Goal: Task Accomplishment & Management: Manage account settings

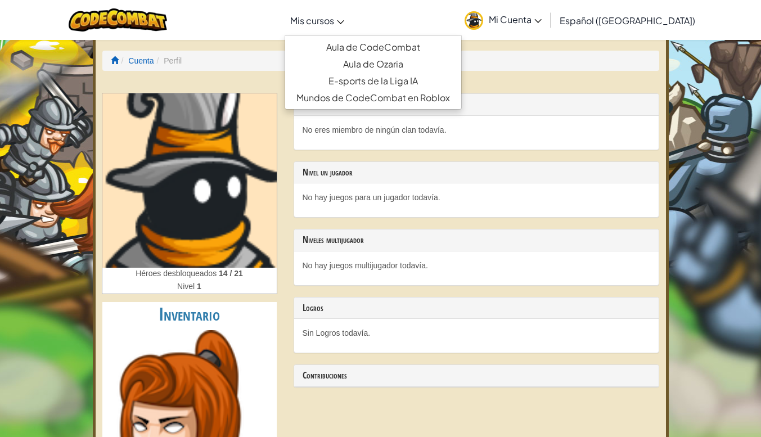
click at [329, 19] on span "Mis cursos" at bounding box center [312, 21] width 44 height 12
click at [405, 13] on div "[MEDICAL_DATA] la navigación Mis cursos Aula de CodeCombat Aula de Ozaria E-spo…" at bounding box center [380, 20] width 767 height 40
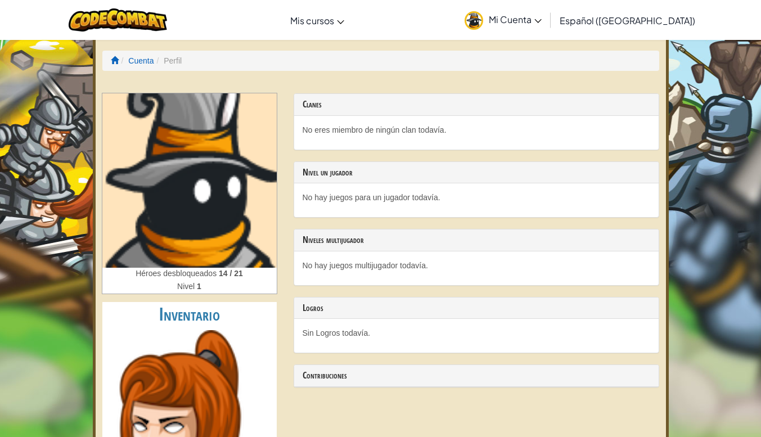
click at [542, 17] on span "Mi Cuenta" at bounding box center [515, 20] width 53 height 12
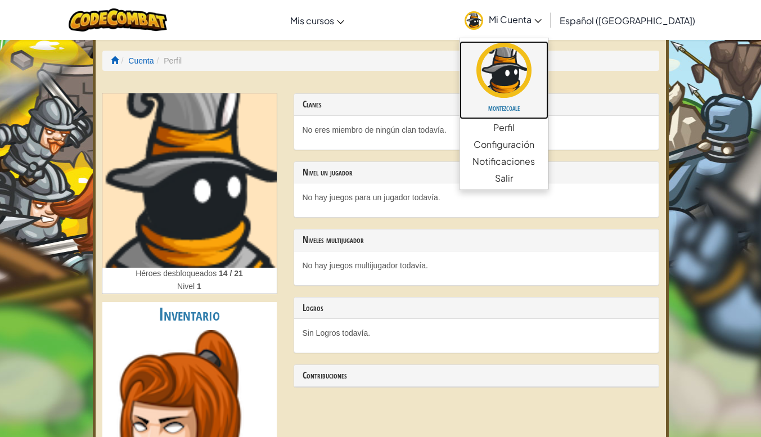
click at [533, 110] on h5 "montezcoale" at bounding box center [504, 108] width 66 height 8
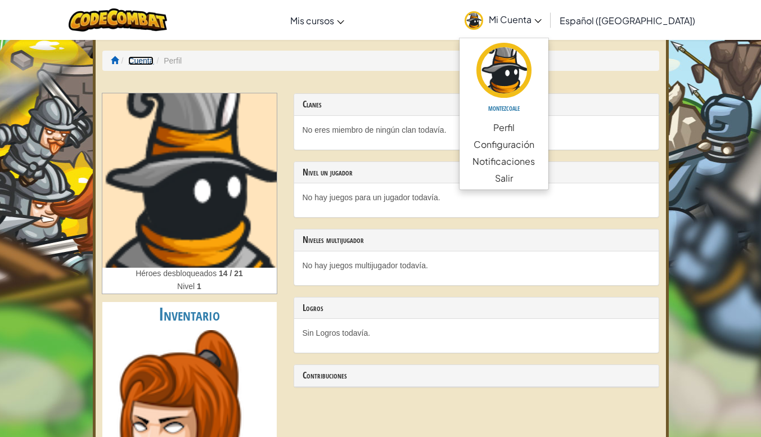
click at [141, 63] on link "Cuenta" at bounding box center [140, 60] width 25 height 9
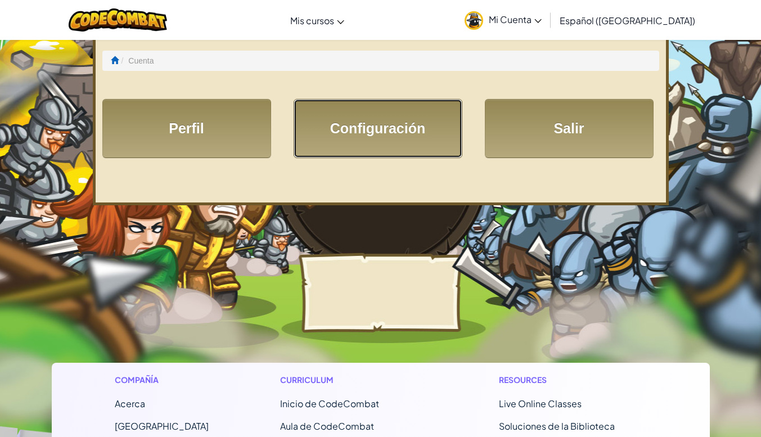
click at [355, 120] on link "Configuración" at bounding box center [378, 128] width 169 height 59
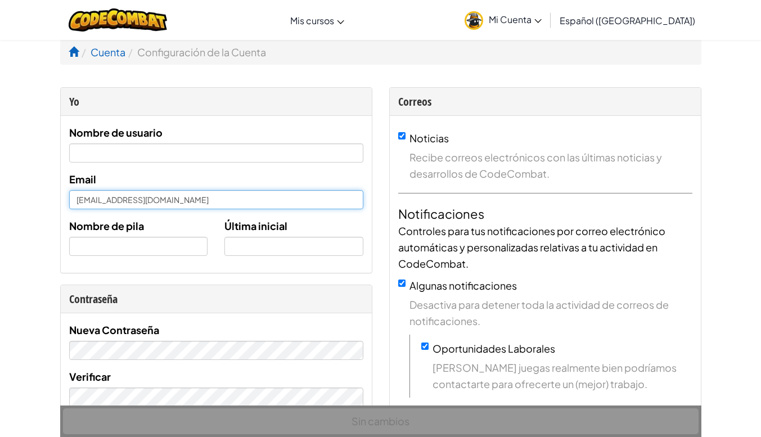
click at [176, 197] on input "[EMAIL_ADDRESS][DOMAIN_NAME]" at bounding box center [216, 199] width 294 height 19
click at [176, 198] on input "[EMAIL_ADDRESS][DOMAIN_NAME]" at bounding box center [216, 199] width 294 height 19
click at [173, 199] on input "[EMAIL_ADDRESS][DOMAIN_NAME]" at bounding box center [216, 199] width 294 height 19
click at [168, 203] on input "[EMAIL_ADDRESS][DOMAIN_NAME]" at bounding box center [216, 199] width 294 height 19
click at [164, 202] on input "[EMAIL_ADDRESS][DOMAIN_NAME]" at bounding box center [216, 199] width 294 height 19
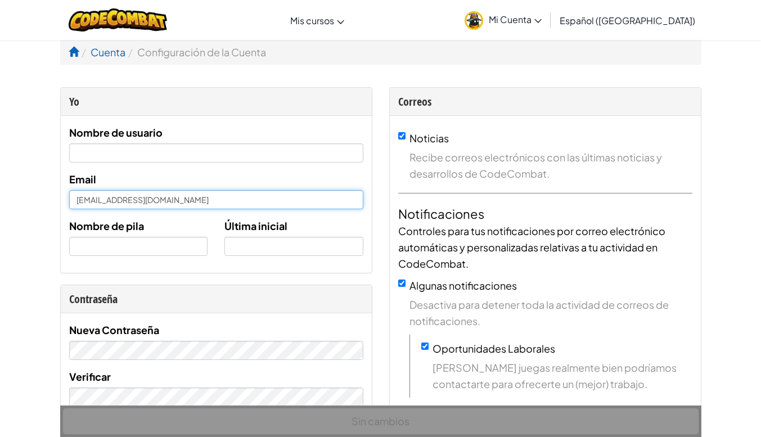
click at [164, 202] on input "[EMAIL_ADDRESS][DOMAIN_NAME]" at bounding box center [216, 199] width 294 height 19
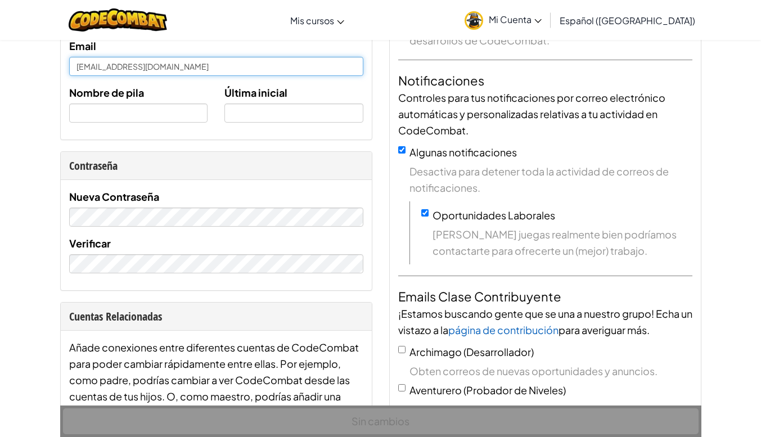
scroll to position [135, 0]
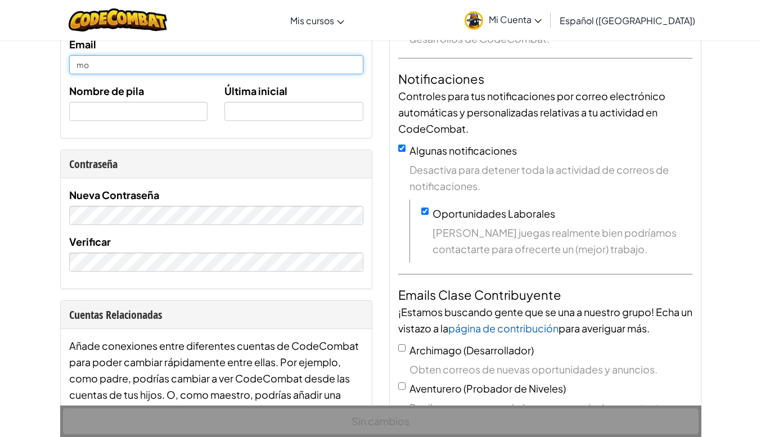
type input "m"
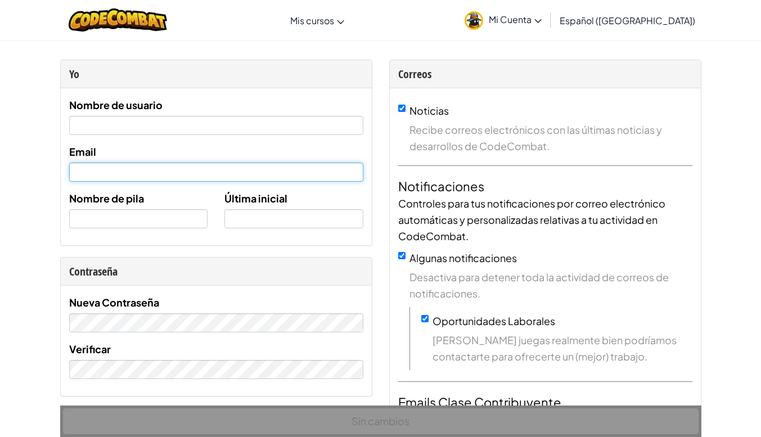
scroll to position [0, 0]
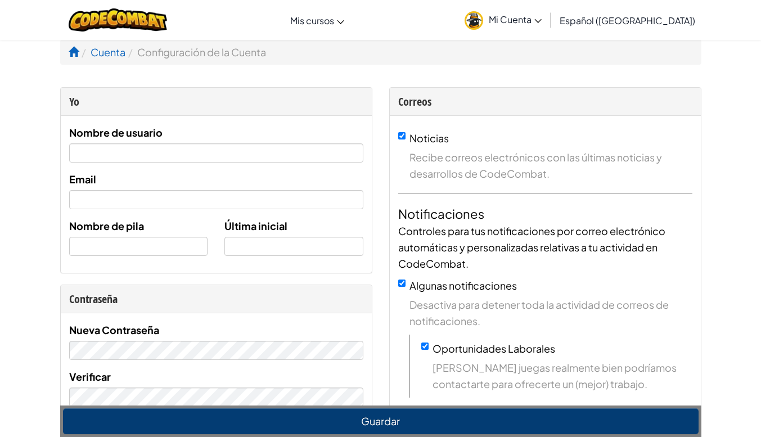
click at [535, 16] on span "Mi Cuenta" at bounding box center [515, 20] width 53 height 12
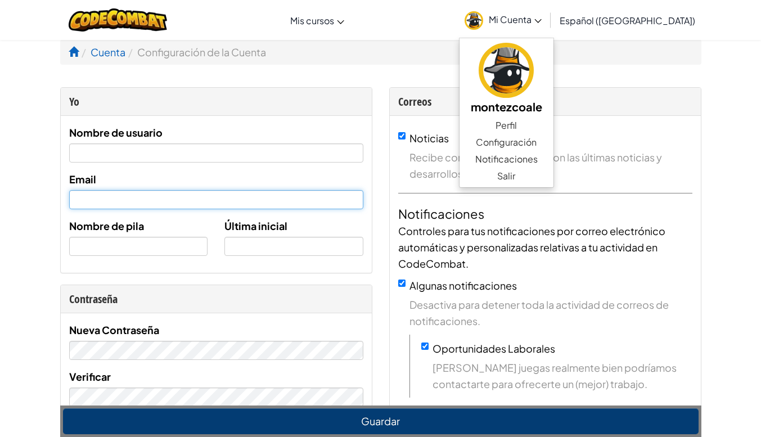
click at [201, 204] on input "Email" at bounding box center [216, 199] width 294 height 19
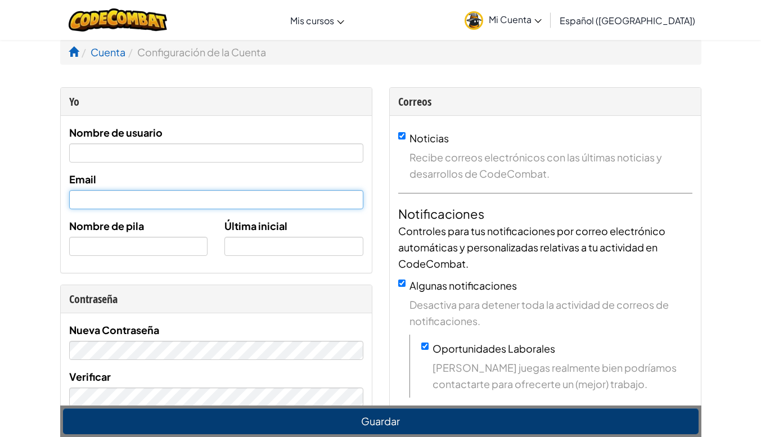
type input "[EMAIL_ADDRESS][DOMAIN_NAME]"
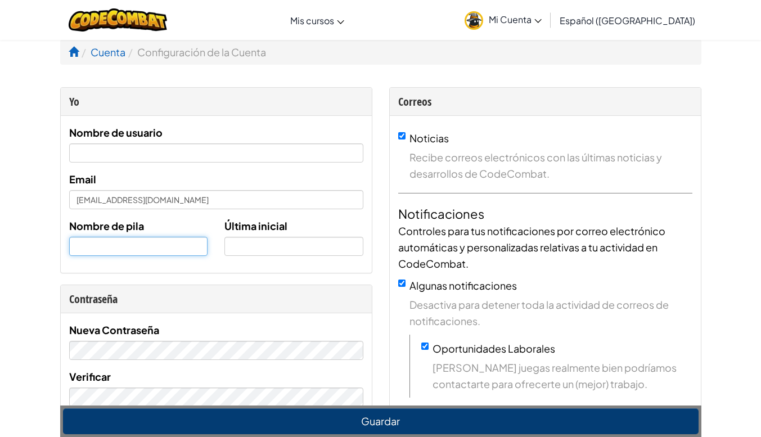
click at [163, 239] on input "text" at bounding box center [138, 246] width 139 height 19
click at [181, 218] on div "Nombre de pila" at bounding box center [139, 237] width 156 height 38
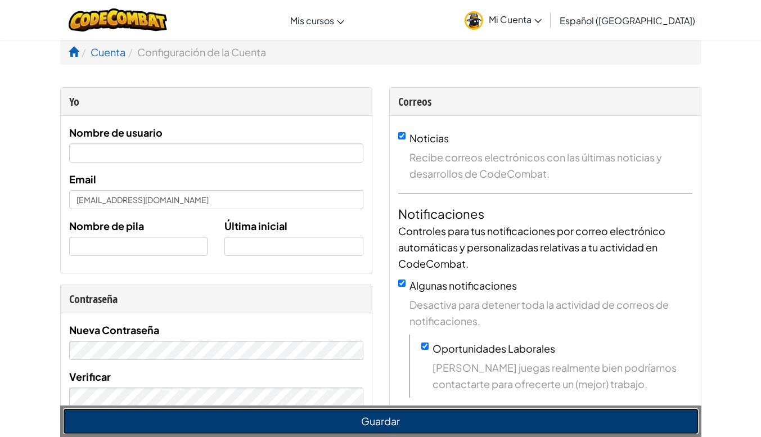
click at [325, 425] on button "Guardar" at bounding box center [381, 422] width 636 height 26
